Goal: Task Accomplishment & Management: Manage account settings

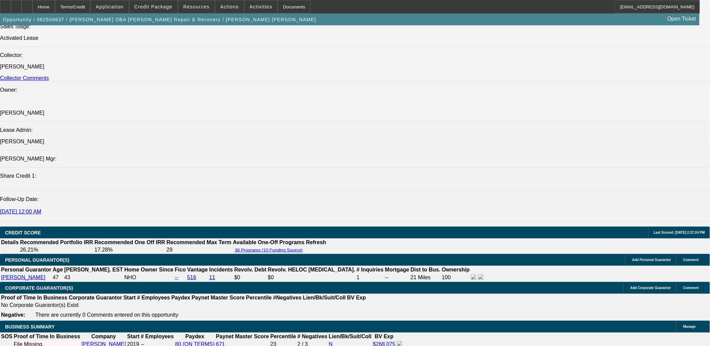
select select "0"
select select "2"
select select "0.1"
select select "0"
select select "2"
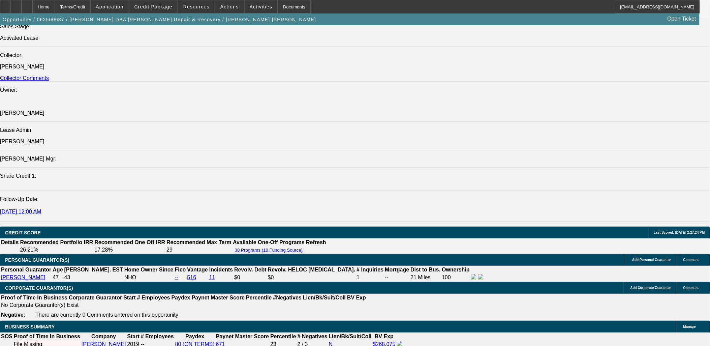
select select "0.1"
select select "0"
select select "2"
select select "0.1"
select select "0"
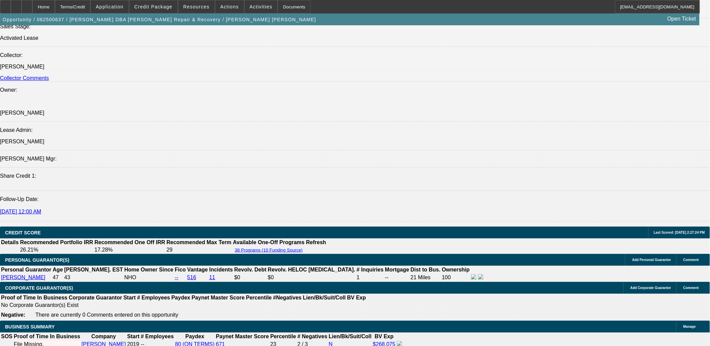
select select "2"
select select "0.1"
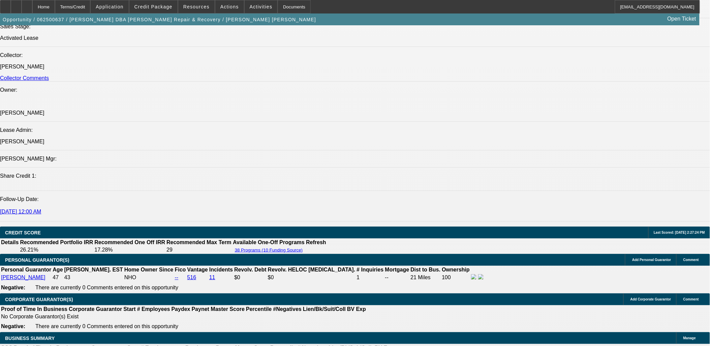
scroll to position [997, 0]
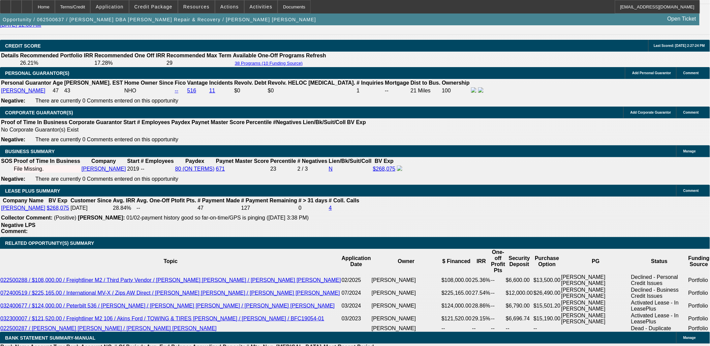
select select "1"
select select "2"
select select "4"
select select "1"
select select "2"
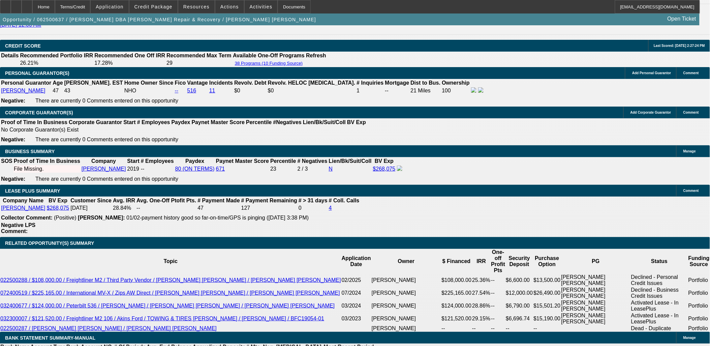
select select "4"
select select "1"
select select "2"
select select "4"
select select "1"
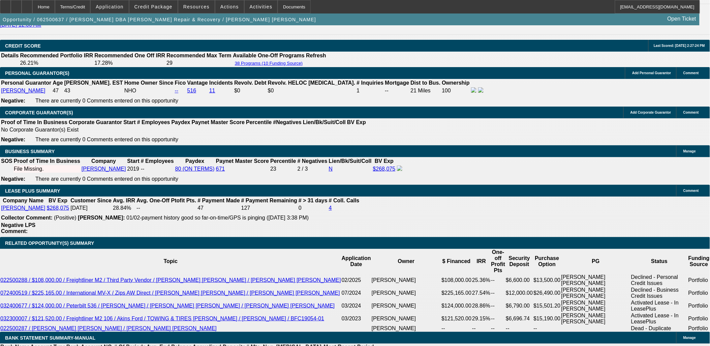
select select "2"
select select "4"
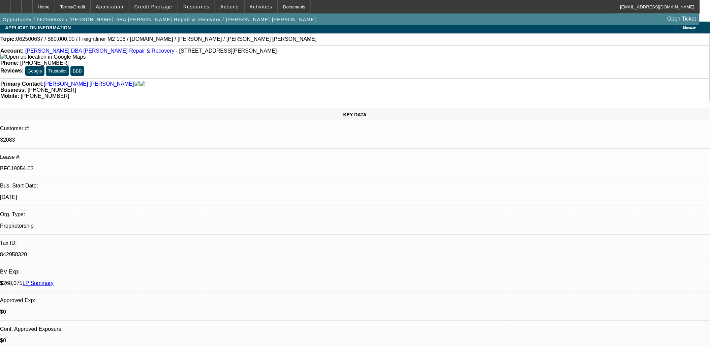
scroll to position [0, 0]
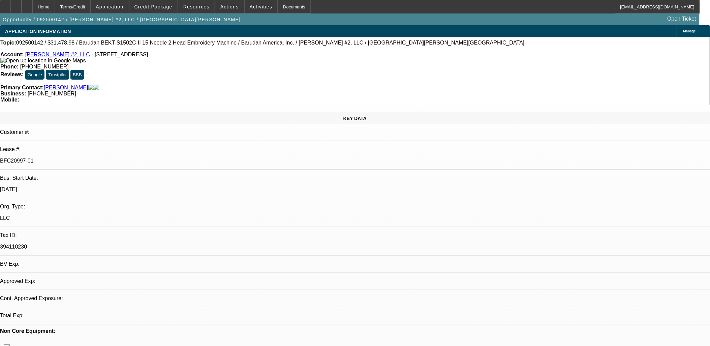
select select "0.1"
select select "1.5"
select select "0"
select select "2"
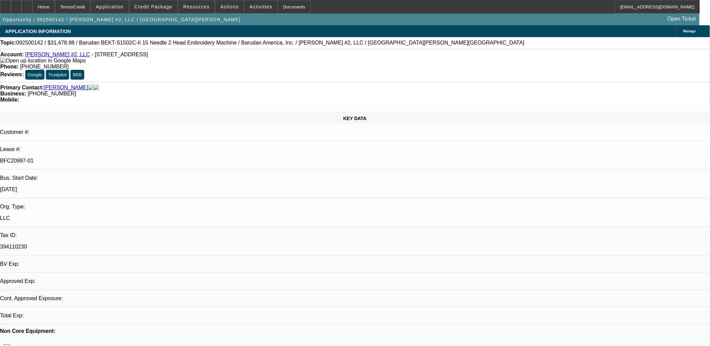
select select "0.1"
select select "1"
select select "2"
select select "1"
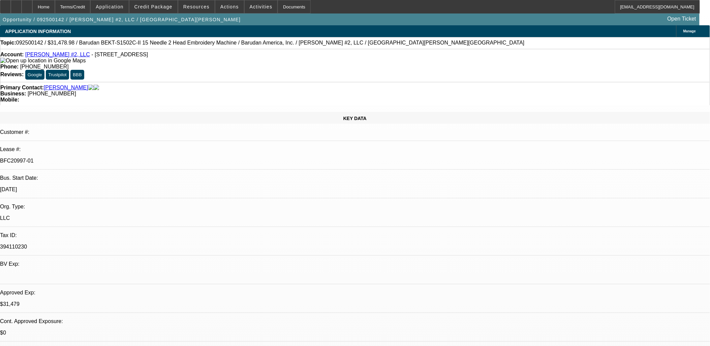
select select "2"
select select "4"
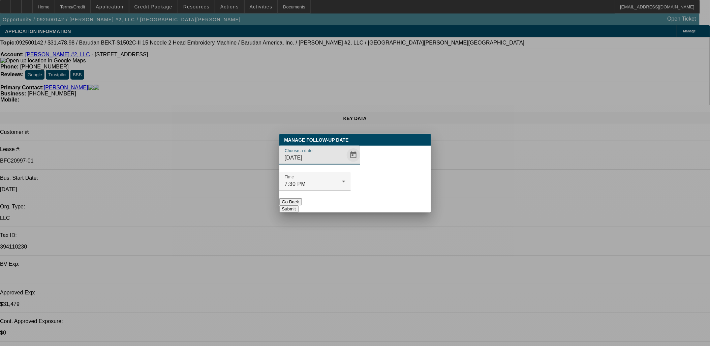
click at [346, 163] on span "Open calendar" at bounding box center [354, 155] width 16 height 16
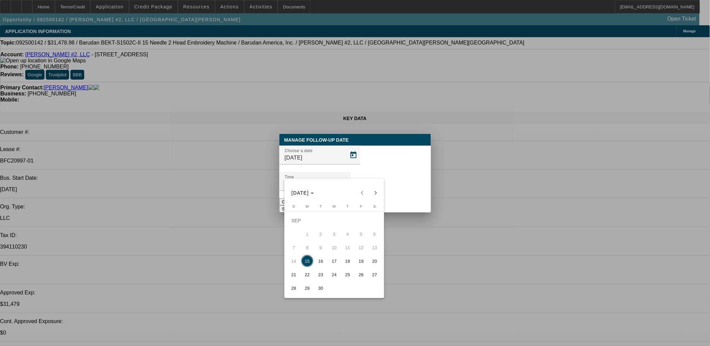
click at [335, 258] on span "17" at bounding box center [334, 261] width 12 height 12
type input "[DATE]"
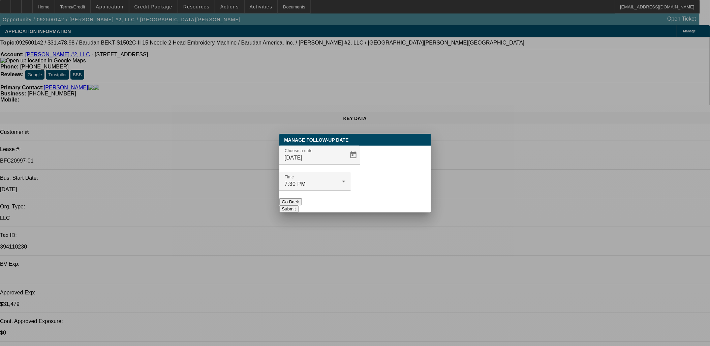
click at [299, 205] on button "Submit" at bounding box center [288, 208] width 19 height 7
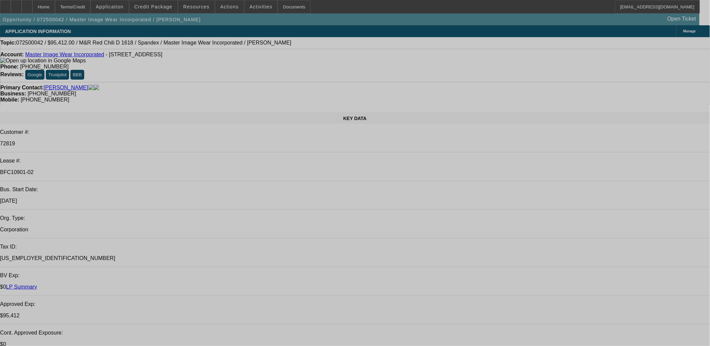
select select "0"
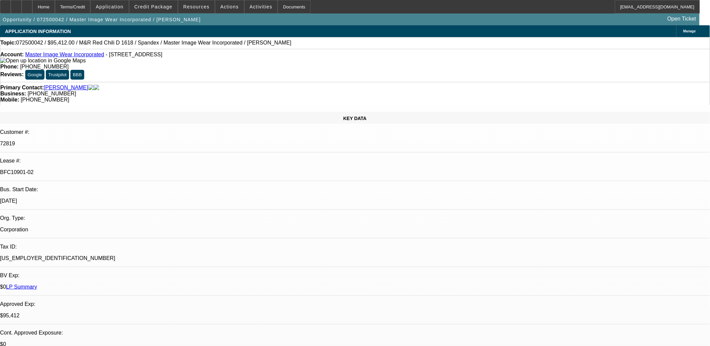
select select "0"
select select "0.1"
select select "0"
select select "0.1"
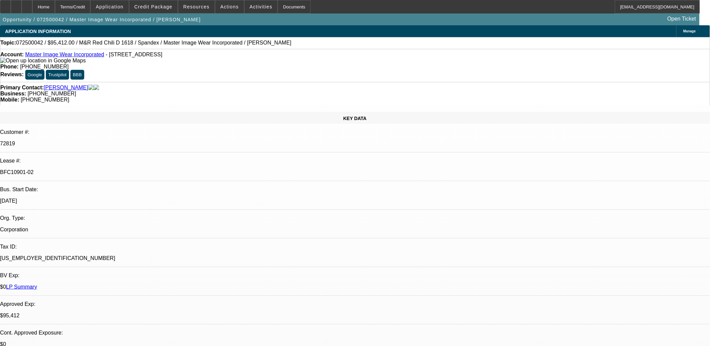
select select "0"
select select "0.1"
select select "0"
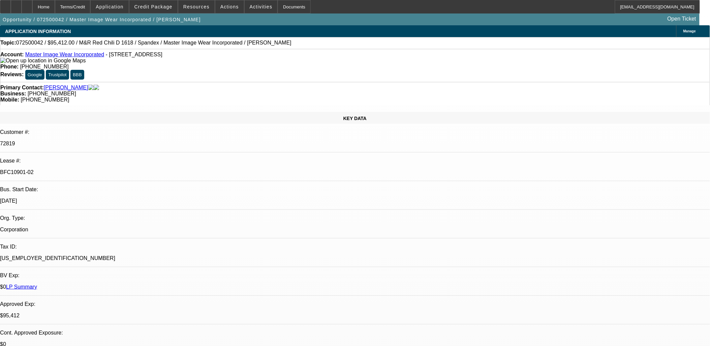
select select "0.1"
select select "1"
select select "4"
select select "1"
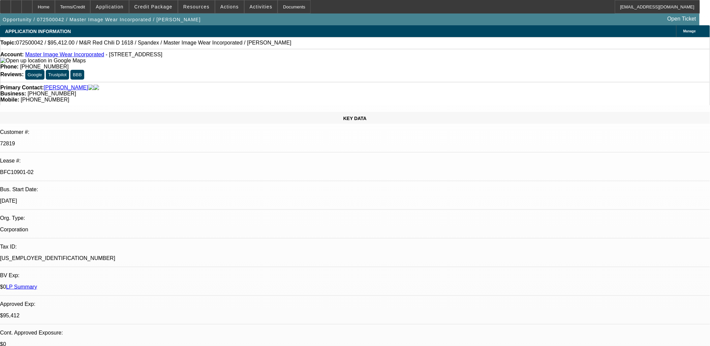
select select "1"
select select "4"
select select "1"
select select "3"
select select "4"
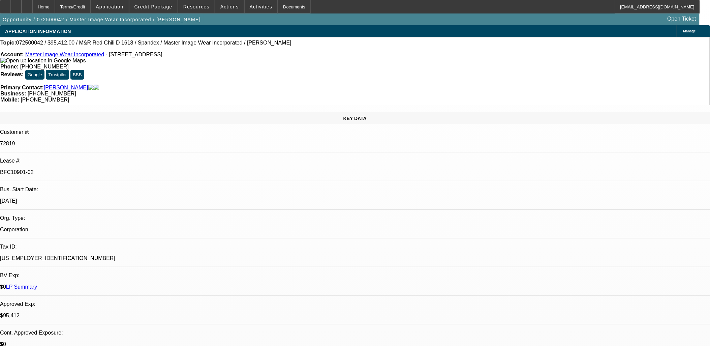
select select "1"
select select "3"
select select "4"
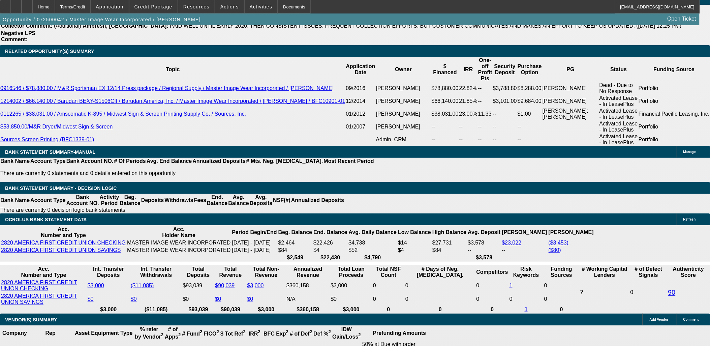
scroll to position [150, 0]
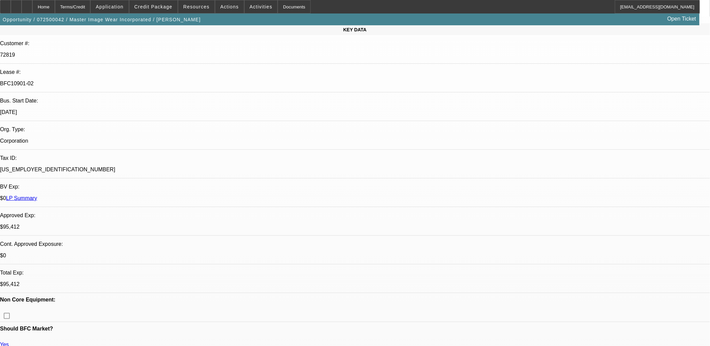
scroll to position [0, 0]
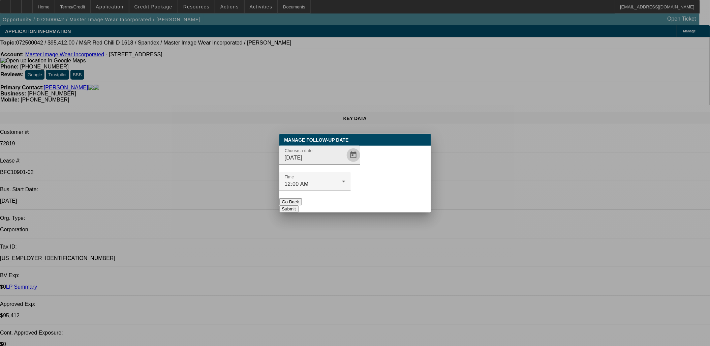
click at [346, 163] on span "Open calendar" at bounding box center [354, 155] width 16 height 16
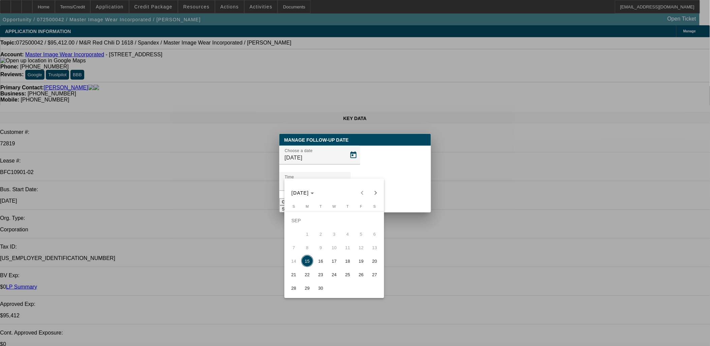
click at [334, 262] on span "17" at bounding box center [334, 261] width 12 height 12
type input "[DATE]"
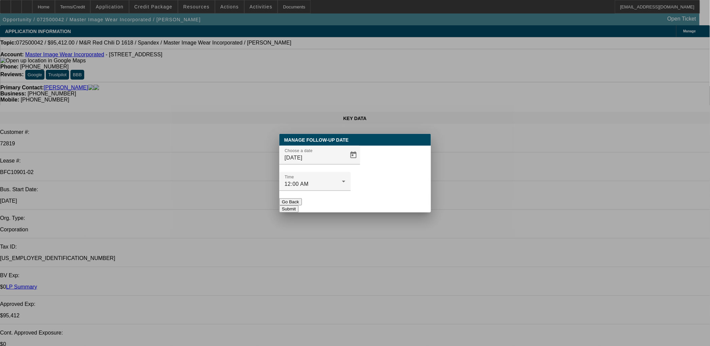
click at [299, 205] on button "Submit" at bounding box center [288, 208] width 19 height 7
